Goal: Task Accomplishment & Management: Manage account settings

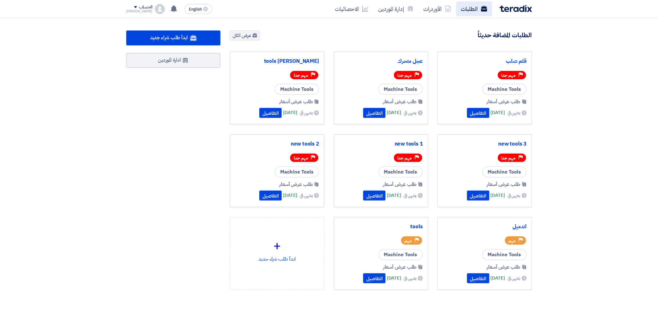
click at [480, 15] on link "الطلبات" at bounding box center [474, 9] width 36 height 15
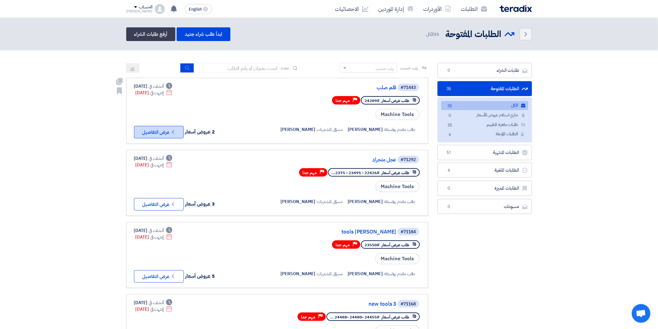
click at [169, 126] on button "Check details عرض التفاصيل" at bounding box center [159, 132] width 50 height 12
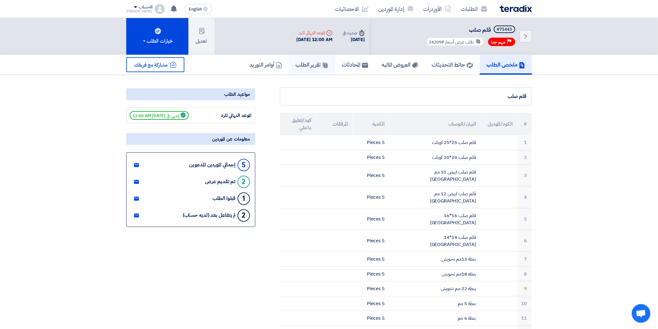
click at [308, 61] on h5 "تقرير الطلب" at bounding box center [312, 64] width 33 height 7
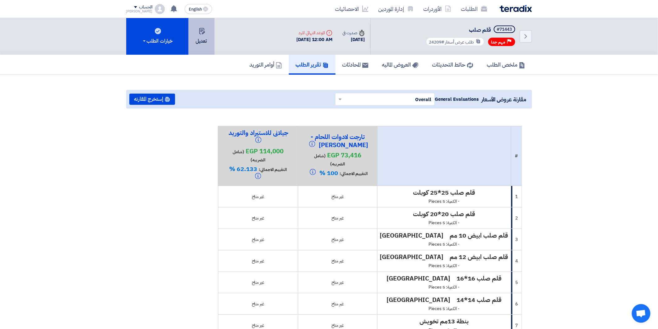
click at [203, 32] on icon at bounding box center [202, 31] width 6 height 6
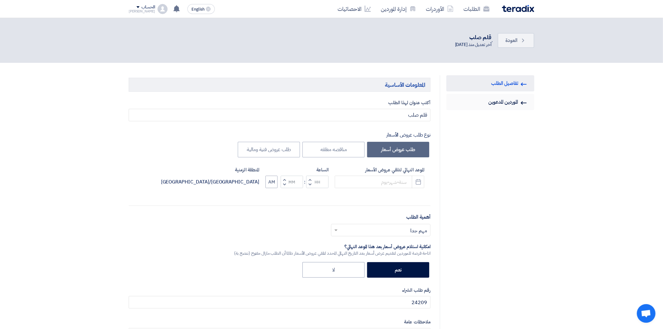
type input "[DATE]"
type input "12"
type input "00"
click at [415, 178] on button "Pick a date" at bounding box center [416, 182] width 12 height 12
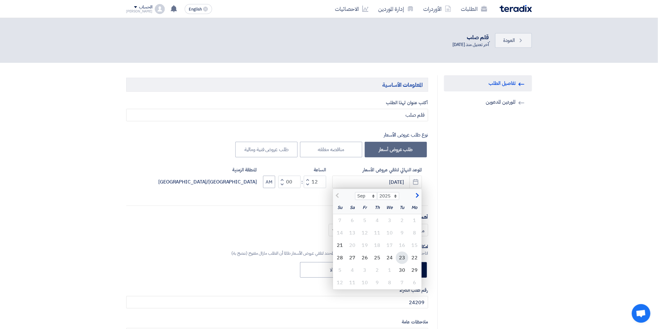
click at [400, 258] on div "23" at bounding box center [402, 258] width 12 height 12
type input "[DATE]"
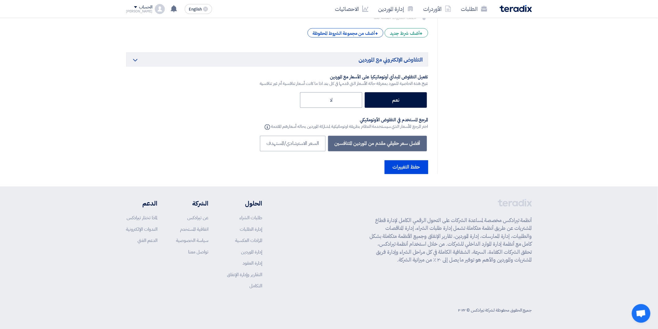
scroll to position [1387, 0]
click at [407, 167] on button "حفظ التغييرات" at bounding box center [407, 167] width 44 height 14
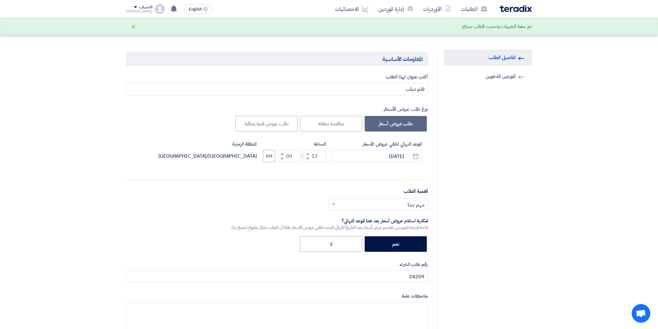
scroll to position [0, 0]
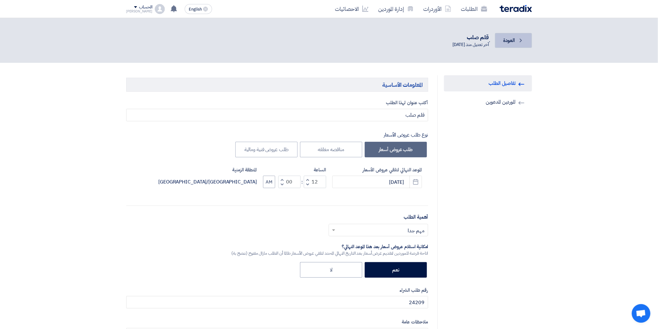
click at [505, 40] on span "العودة" at bounding box center [509, 40] width 12 height 7
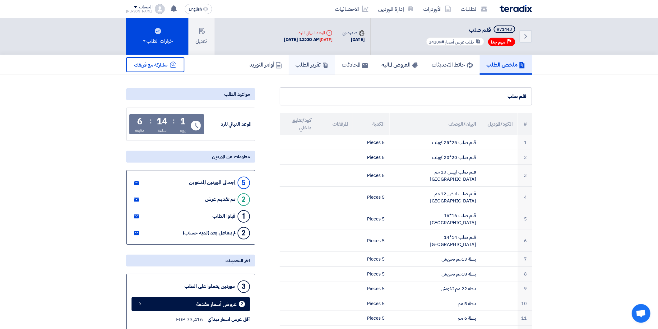
click at [296, 65] on h5 "تقرير الطلب" at bounding box center [312, 64] width 33 height 7
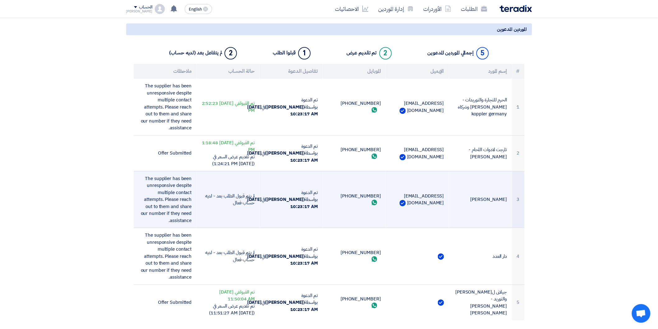
scroll to position [676, 0]
click at [372, 200] on use at bounding box center [375, 203] width 6 height 6
